Goal: Transaction & Acquisition: Purchase product/service

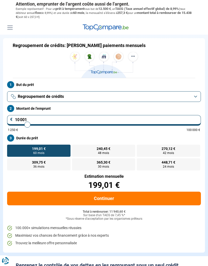
click at [108, 96] on button "Regroupement de crédits" at bounding box center [103, 96] width 193 height 11
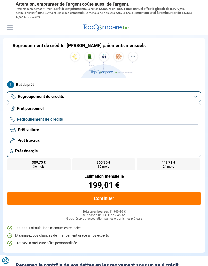
click at [73, 107] on li "Prêt personnel" at bounding box center [104, 109] width 188 height 11
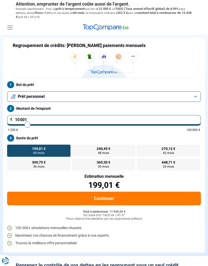
type input "11 750"
type input "11750"
type input "12 500"
type input "12500"
type input "13 750"
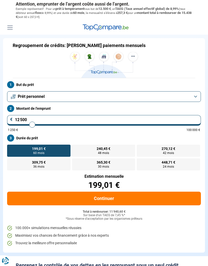
type input "13750"
type input "15 000"
type input "15000"
type input "16 000"
type input "16000"
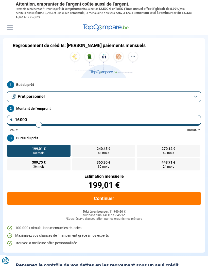
type input "17 250"
type input "17250"
type input "18 250"
type input "18250"
type input "19 500"
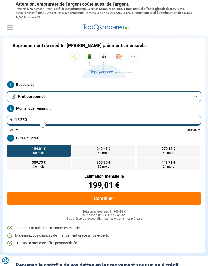
type input "19500"
type input "20 750"
type input "20750"
type input "21 500"
type input "21500"
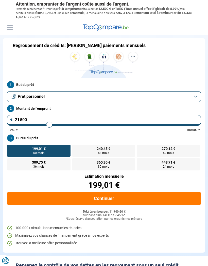
type input "22 500"
type input "22500"
type input "23 250"
type input "23250"
type input "24 250"
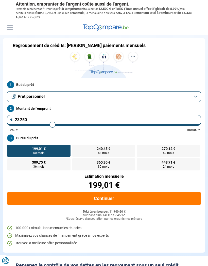
type input "24250"
type input "25 000"
type input "25000"
type input "25 750"
type input "25750"
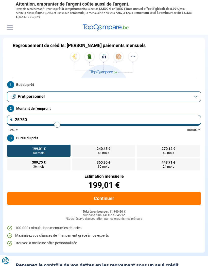
type input "26 250"
type input "26250"
type input "26 750"
type input "26750"
type input "27 500"
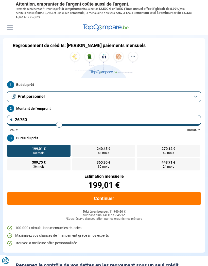
type input "27500"
type input "27 750"
type input "27750"
type input "28 250"
type input "28250"
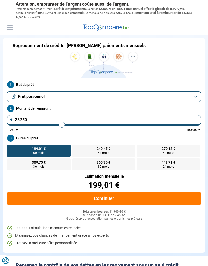
type input "28 500"
type input "28500"
type input "28 750"
type input "28750"
type input "29 000"
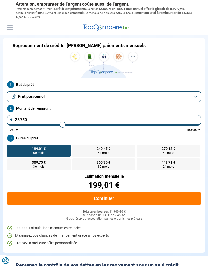
type input "29000"
type input "29 250"
type input "29250"
type input "29 500"
type input "29500"
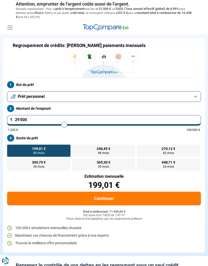
type input "29 750"
type input "29750"
type input "30 000"
type input "30000"
type input "30 250"
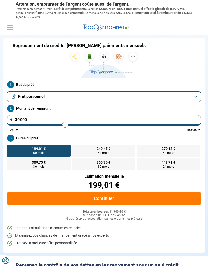
type input "30250"
type input "30 500"
type input "30500"
type input "30 750"
type input "30750"
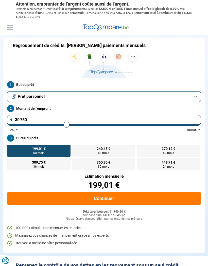
type input "31 000"
type input "31000"
type input "31 250"
type input "31250"
type input "31 000"
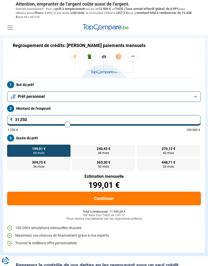
type input "31000"
type input "30 750"
type input "30750"
type input "30 500"
type input "30500"
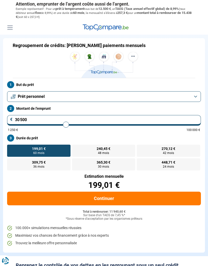
type input "30 250"
type input "30250"
type input "30 000"
type input "30000"
type input "29 750"
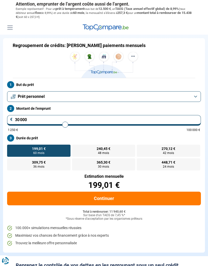
type input "29750"
type input "30 000"
type input "30000"
type input "30 250"
type input "30250"
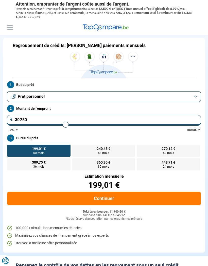
type input "30 000"
type input "30000"
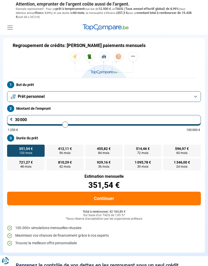
click at [172, 153] on label "596,97 € 60 mois" at bounding box center [181, 151] width 37 height 12
click at [166, 148] on input "596,97 € 60 mois" at bounding box center [164, 146] width 3 height 3
radio input "true"
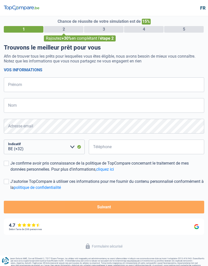
select select "32"
